Goal: Information Seeking & Learning: Learn about a topic

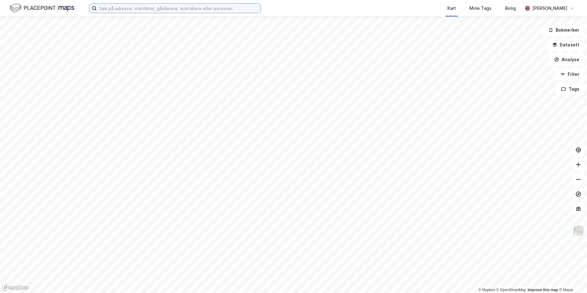
click at [114, 9] on input at bounding box center [179, 8] width 164 height 9
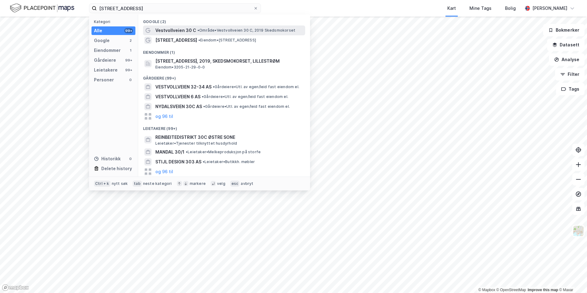
click at [215, 27] on div "Vestvollveien 30 C • Område • Vestvollveien 30 C, 2019 Skedsmokorset" at bounding box center [229, 30] width 149 height 7
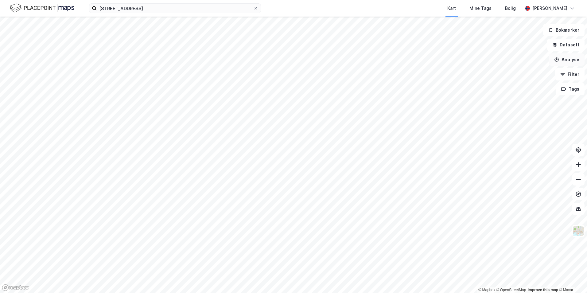
click at [566, 59] on button "Analyse" at bounding box center [567, 59] width 36 height 12
click at [33, 6] on img at bounding box center [42, 8] width 64 height 11
click at [67, 8] on img at bounding box center [42, 8] width 64 height 11
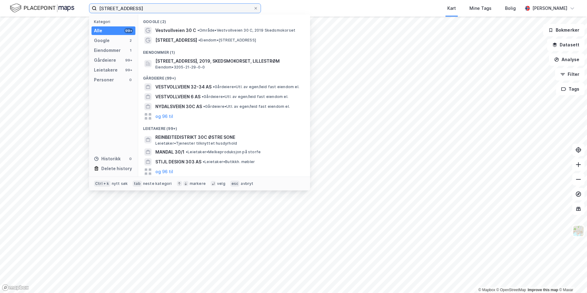
click at [123, 9] on input "[STREET_ADDRESS]" at bounding box center [175, 8] width 157 height 9
click at [421, 6] on div "Kart Mine Tags Bolig" at bounding box center [406, 8] width 232 height 17
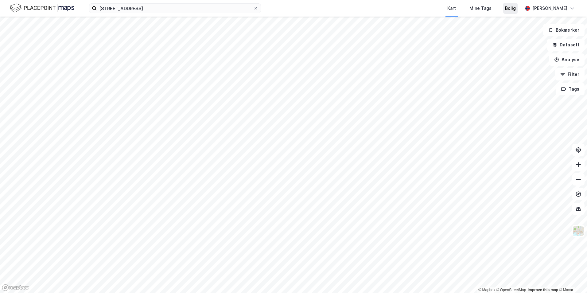
click at [507, 6] on div "Bolig" at bounding box center [510, 8] width 11 height 7
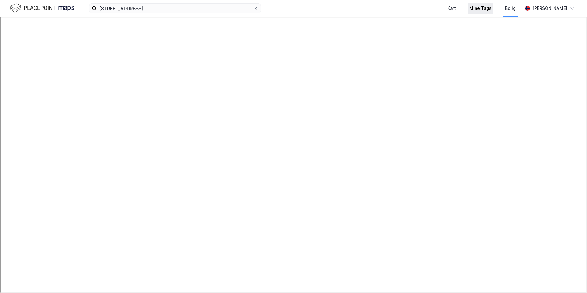
click at [474, 6] on div "Mine Tags" at bounding box center [480, 8] width 22 height 7
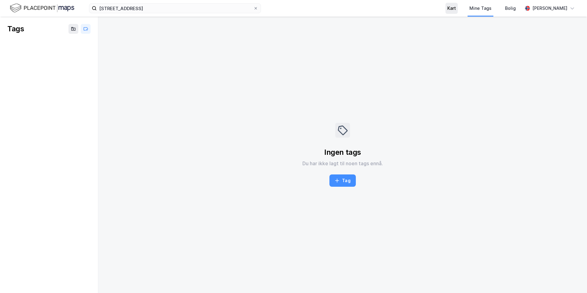
click at [448, 8] on div "Kart" at bounding box center [451, 8] width 9 height 7
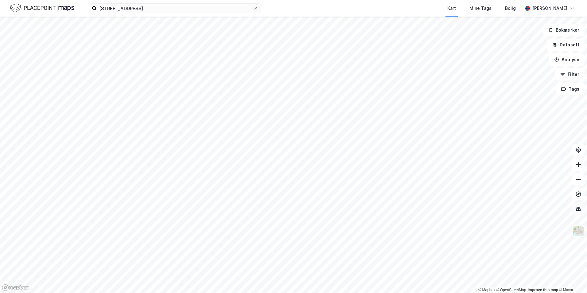
click at [578, 211] on icon at bounding box center [578, 209] width 5 height 4
click at [577, 206] on icon at bounding box center [578, 209] width 6 height 6
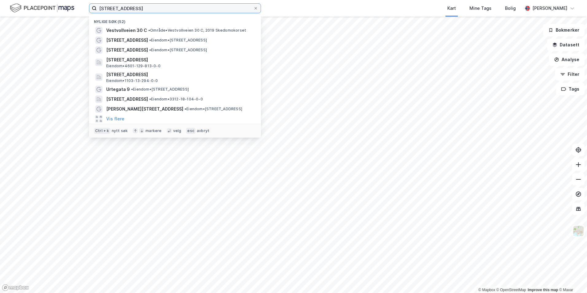
click at [112, 11] on input "[STREET_ADDRESS]" at bounding box center [175, 8] width 157 height 9
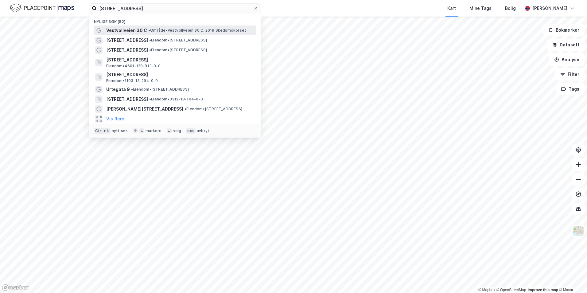
click at [132, 29] on span "Vestvollveien 30 C" at bounding box center [126, 30] width 41 height 7
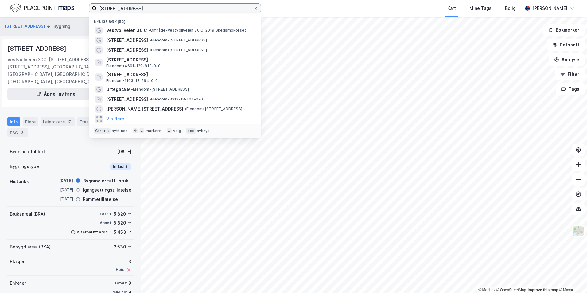
click at [145, 9] on input "[STREET_ADDRESS]" at bounding box center [175, 8] width 157 height 9
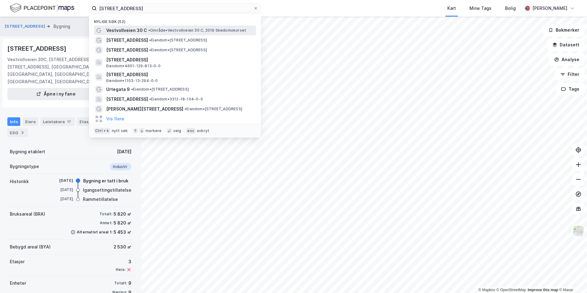
click at [136, 30] on span "Vestvollveien 30 C" at bounding box center [126, 30] width 41 height 7
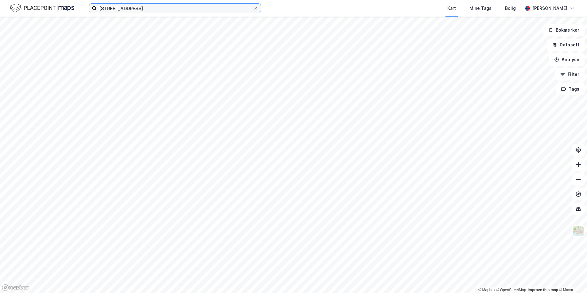
click at [144, 5] on input "[STREET_ADDRESS]" at bounding box center [175, 8] width 157 height 9
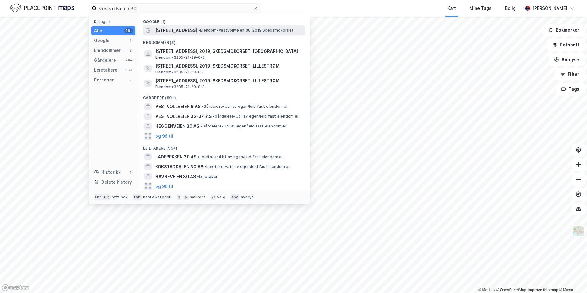
click at [172, 29] on span "[STREET_ADDRESS]" at bounding box center [176, 30] width 42 height 7
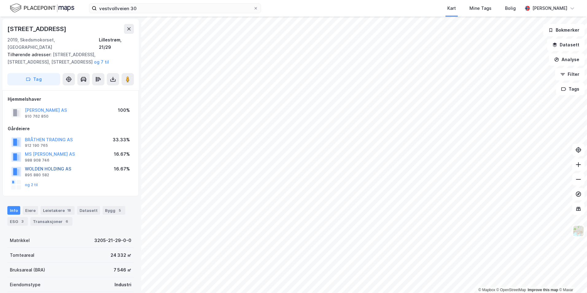
scroll to position [31, 0]
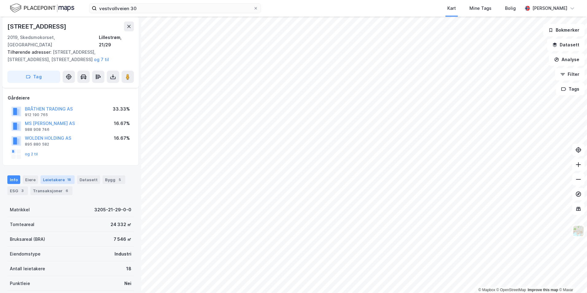
click at [54, 175] on div "Leietakere 18" at bounding box center [58, 179] width 34 height 9
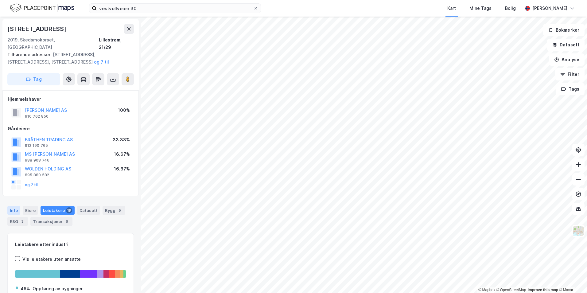
click at [12, 206] on div "Info" at bounding box center [13, 210] width 13 height 9
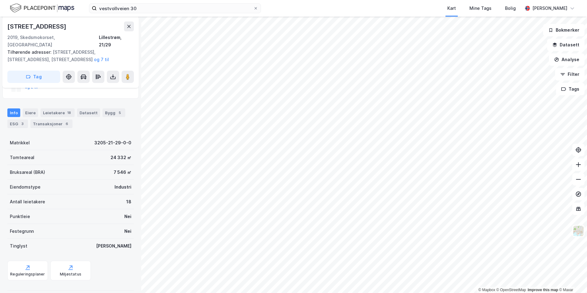
scroll to position [67, 0]
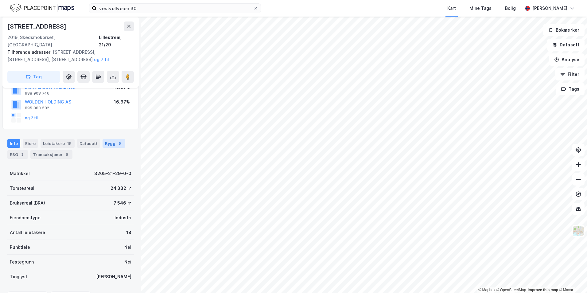
click at [109, 139] on div "Bygg 5" at bounding box center [114, 143] width 23 height 9
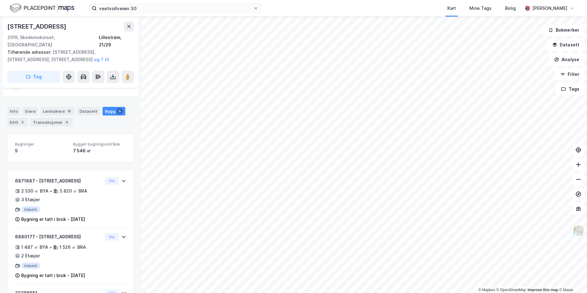
scroll to position [130, 0]
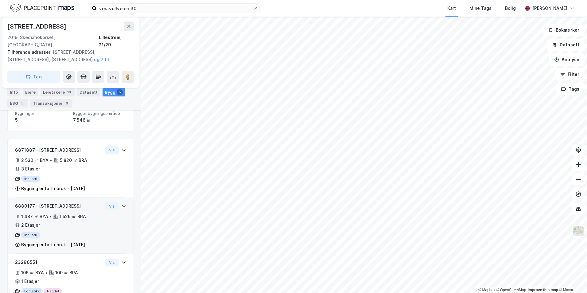
click at [50, 202] on div "6880177 - [STREET_ADDRESS]" at bounding box center [59, 205] width 88 height 7
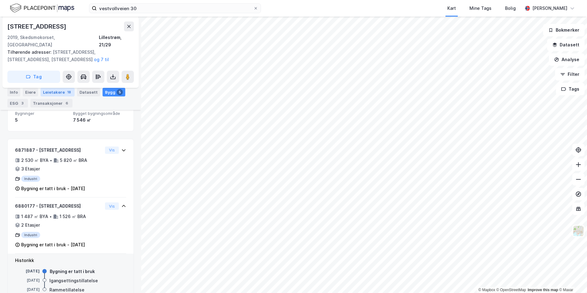
click at [60, 92] on div "Leietakere 18" at bounding box center [58, 92] width 34 height 9
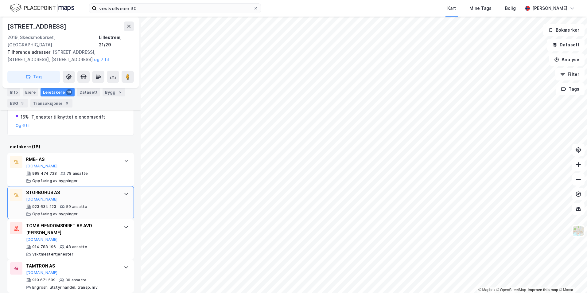
scroll to position [222, 0]
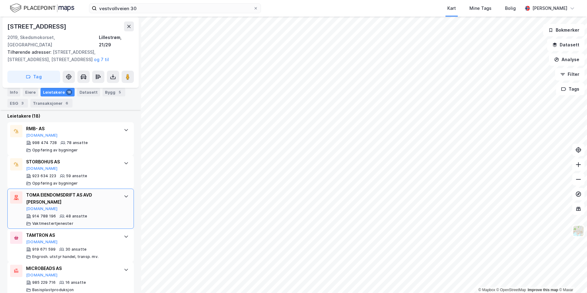
click at [124, 194] on icon at bounding box center [126, 196] width 5 height 5
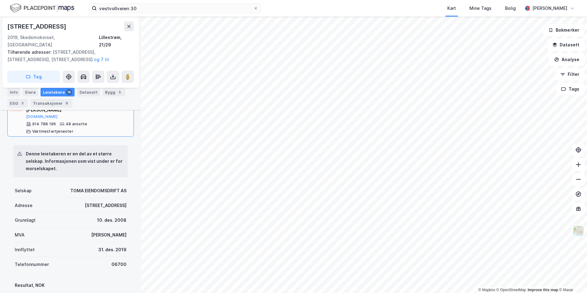
scroll to position [283, 0]
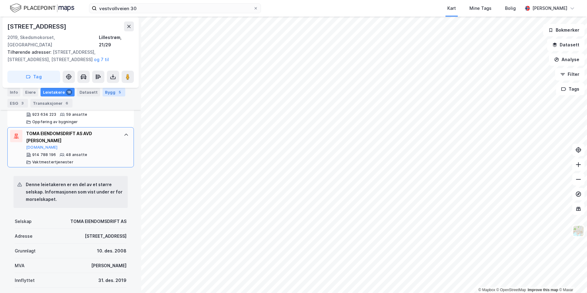
click at [107, 92] on div "Bygg 5" at bounding box center [114, 92] width 23 height 9
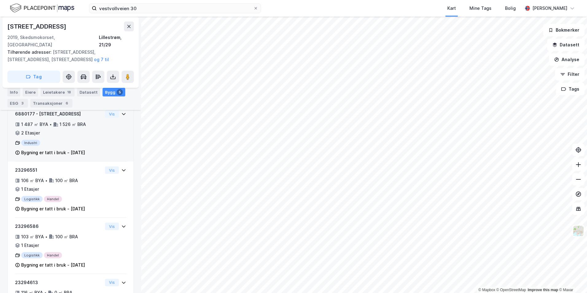
scroll to position [191, 0]
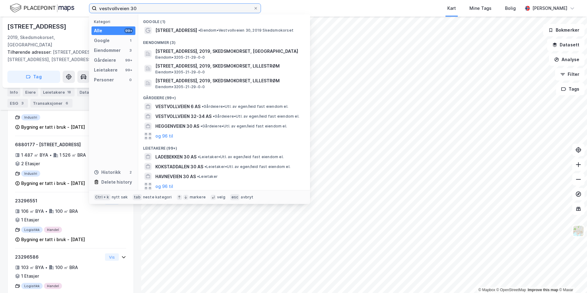
click at [141, 8] on input "vestvollveien 30" at bounding box center [175, 8] width 157 height 9
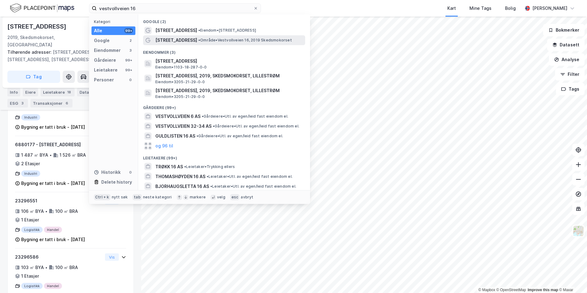
click at [173, 40] on span "[STREET_ADDRESS]" at bounding box center [176, 40] width 42 height 7
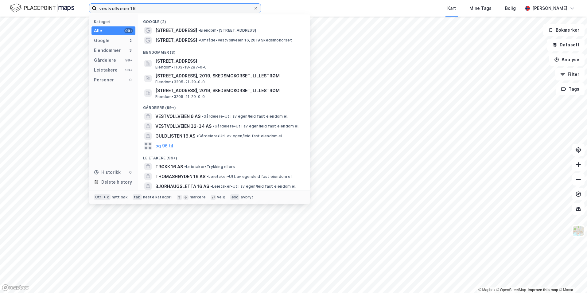
click at [138, 7] on input "vestvollveien 16" at bounding box center [175, 8] width 157 height 9
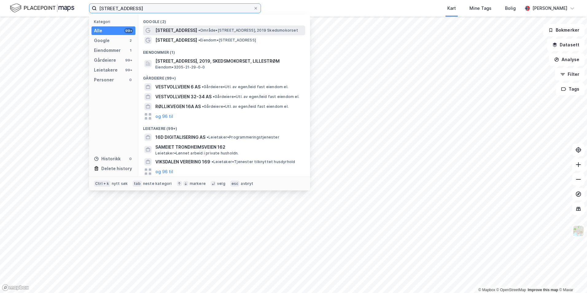
type input "[STREET_ADDRESS]"
click at [172, 29] on span "[STREET_ADDRESS]" at bounding box center [176, 30] width 42 height 7
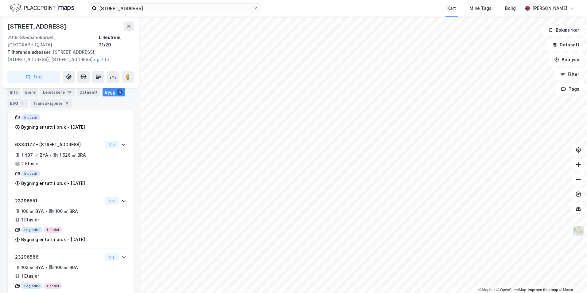
scroll to position [137, 0]
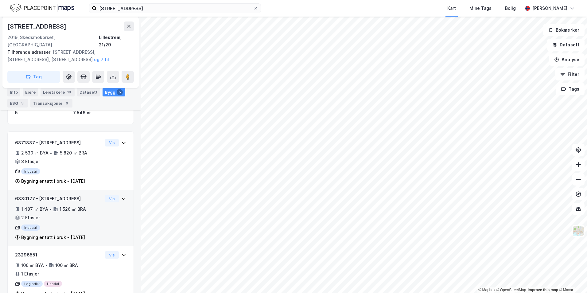
click at [40, 195] on div "6880177 - [STREET_ADDRESS]" at bounding box center [59, 198] width 88 height 7
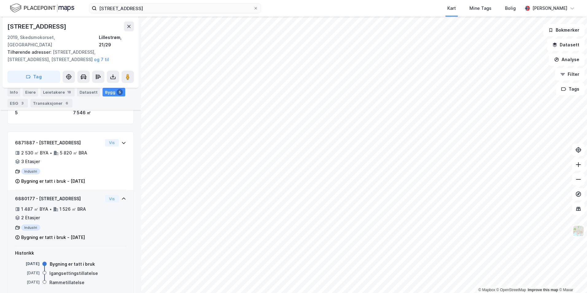
click at [51, 195] on div "6880177 - [STREET_ADDRESS]" at bounding box center [59, 198] width 88 height 7
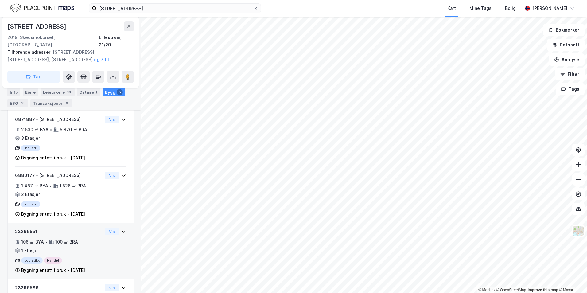
scroll to position [130, 0]
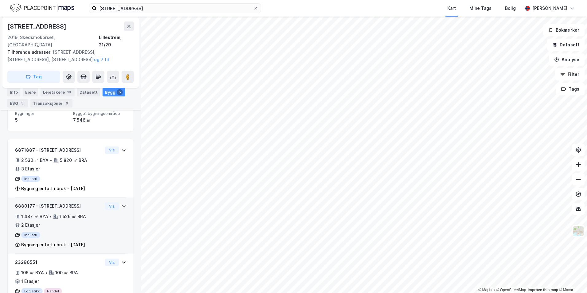
click at [52, 202] on div "6880177 - [STREET_ADDRESS]" at bounding box center [59, 205] width 88 height 7
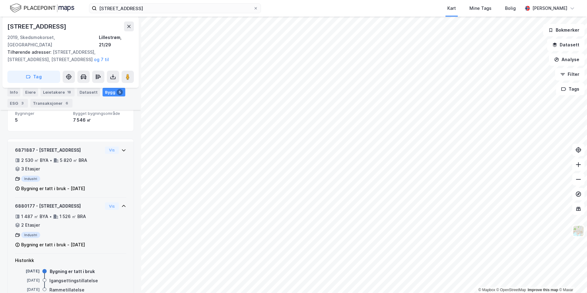
scroll to position [137, 0]
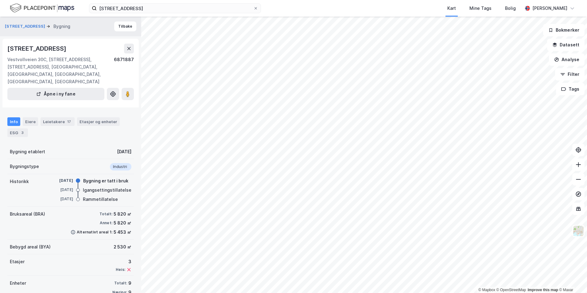
scroll to position [14, 0]
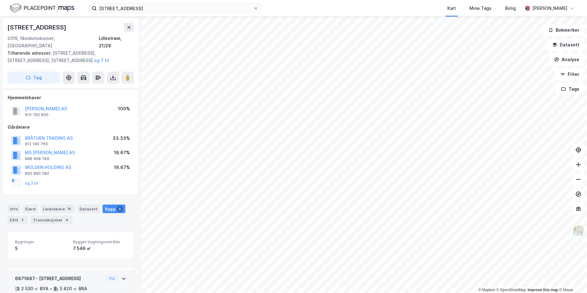
scroll to position [137, 0]
